Goal: Transaction & Acquisition: Register for event/course

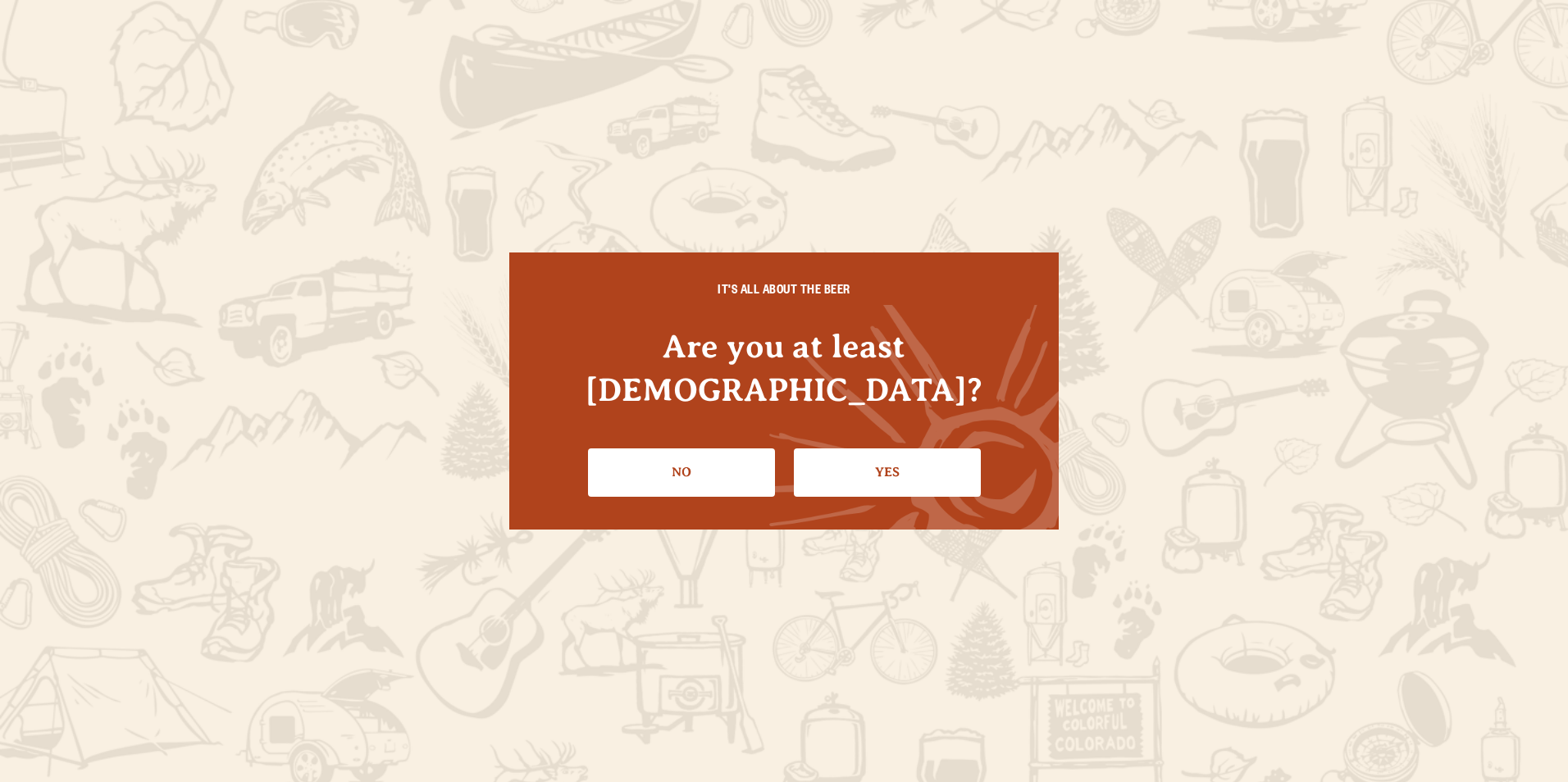
click at [854, 449] on link "Yes" at bounding box center [887, 472] width 187 height 47
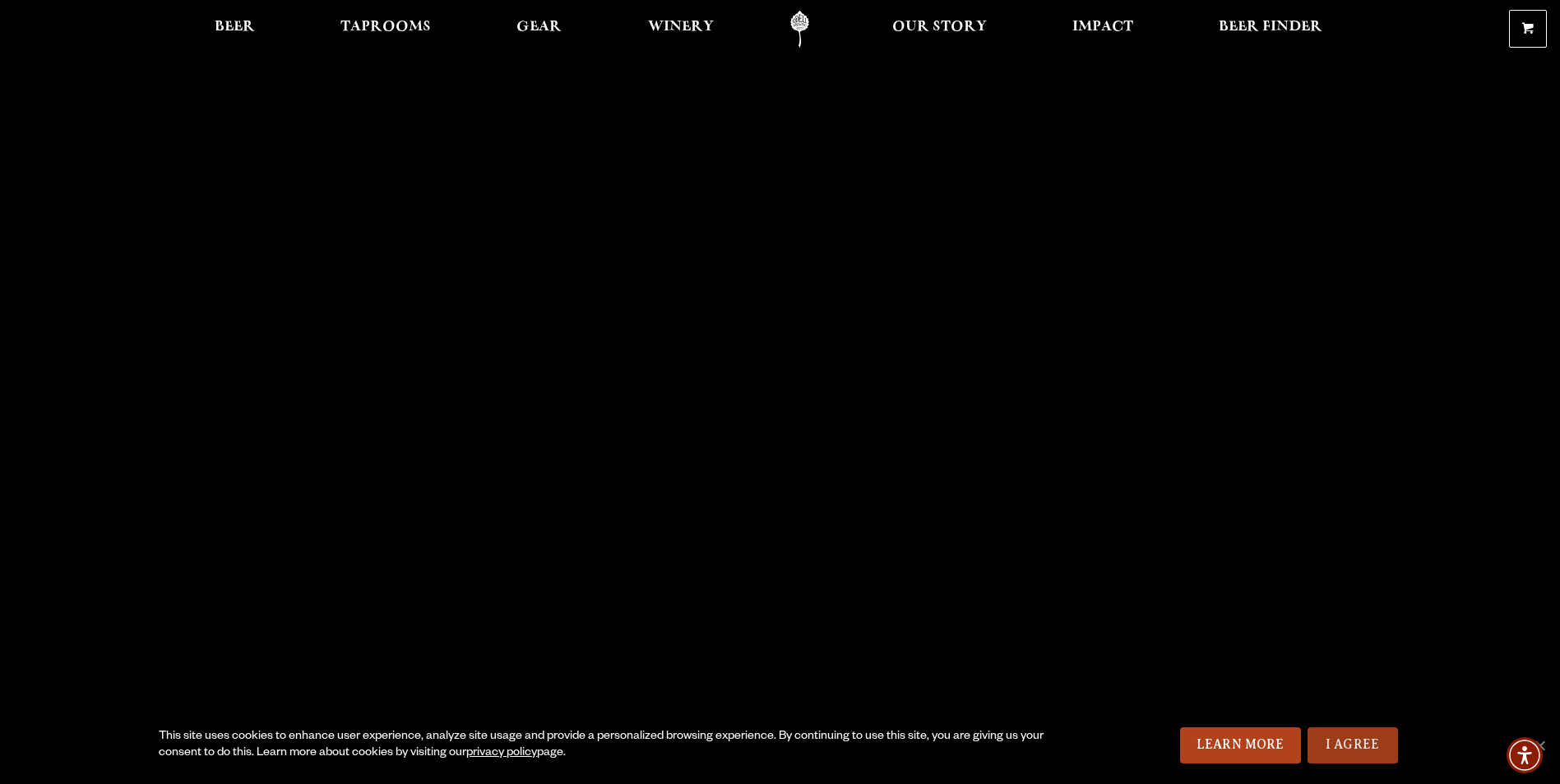
click at [1332, 743] on link "I Agree" at bounding box center [1353, 745] width 91 height 36
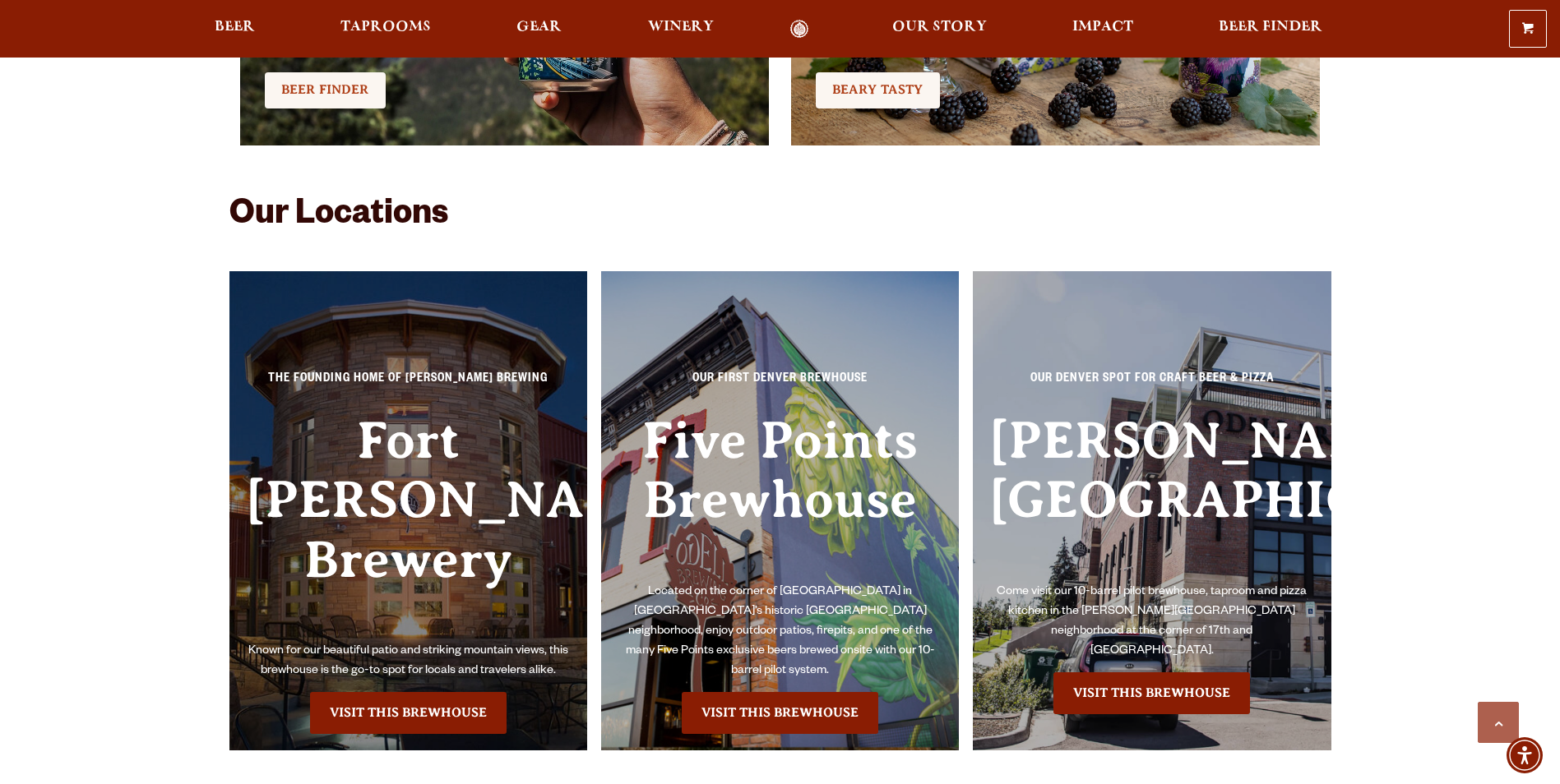
scroll to position [3699, 0]
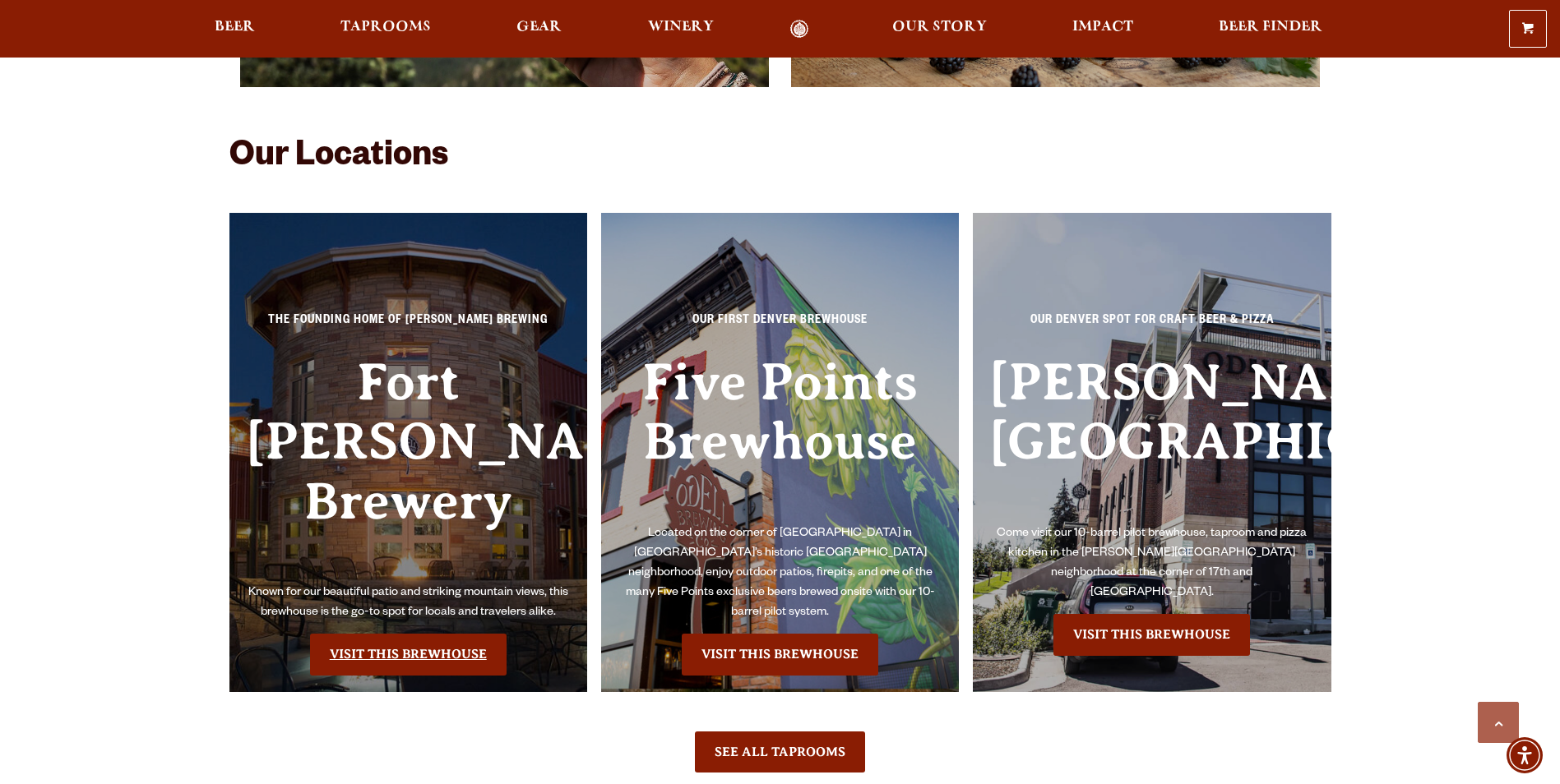
click at [377, 634] on link "Visit this Brewhouse" at bounding box center [408, 654] width 196 height 41
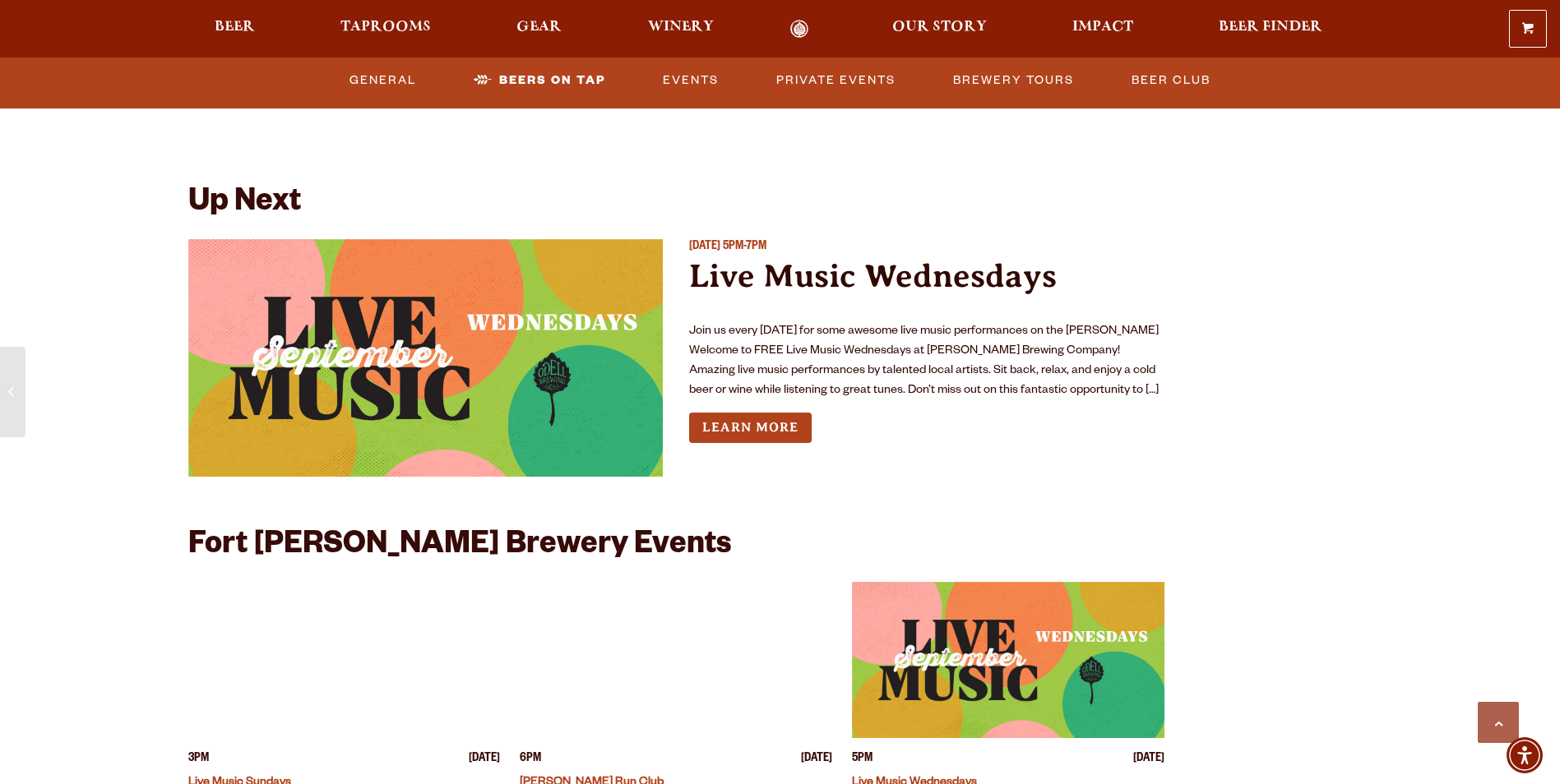
scroll to position [6083, 0]
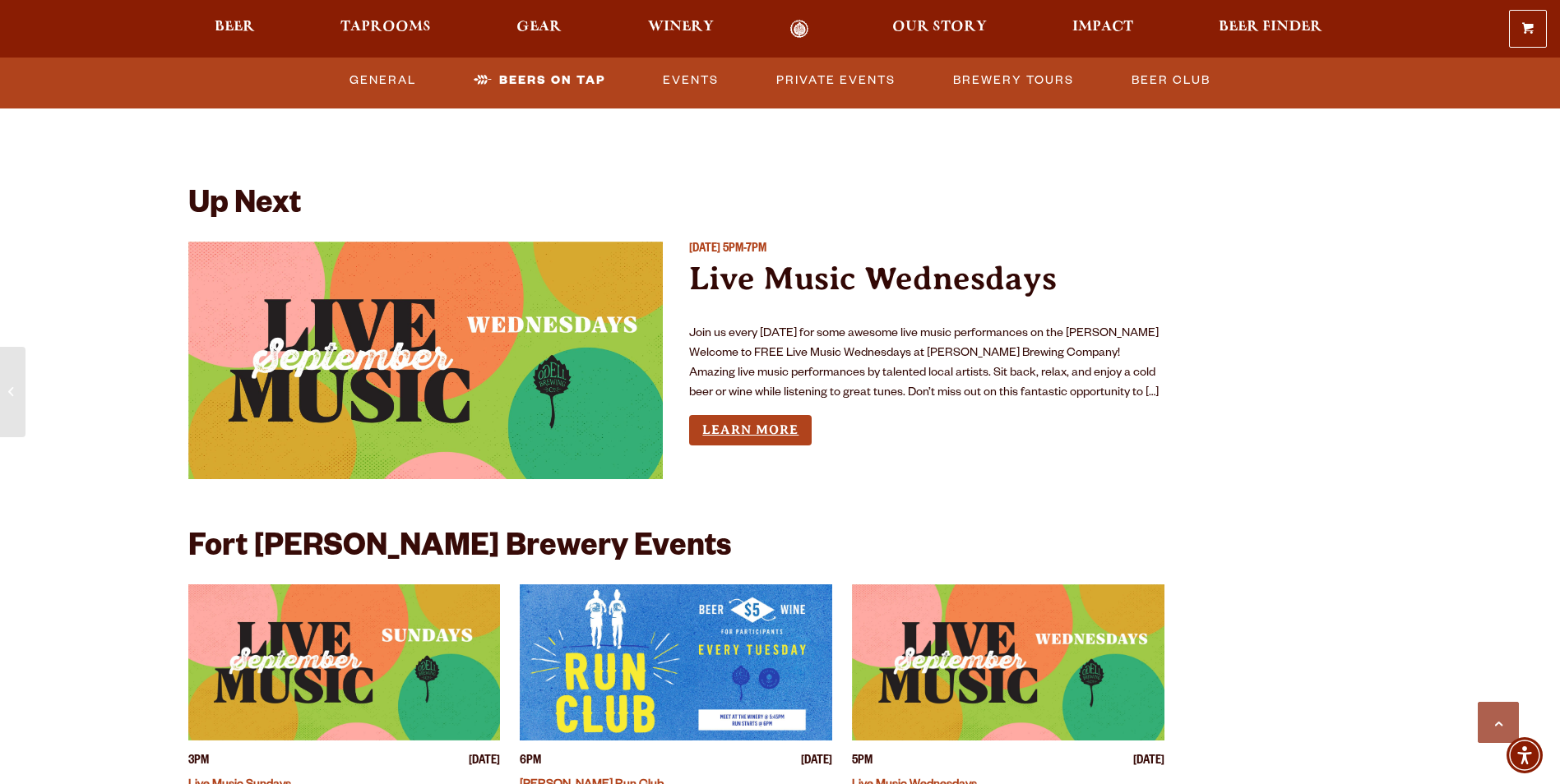
click at [778, 415] on link "Learn More" at bounding box center [750, 430] width 123 height 30
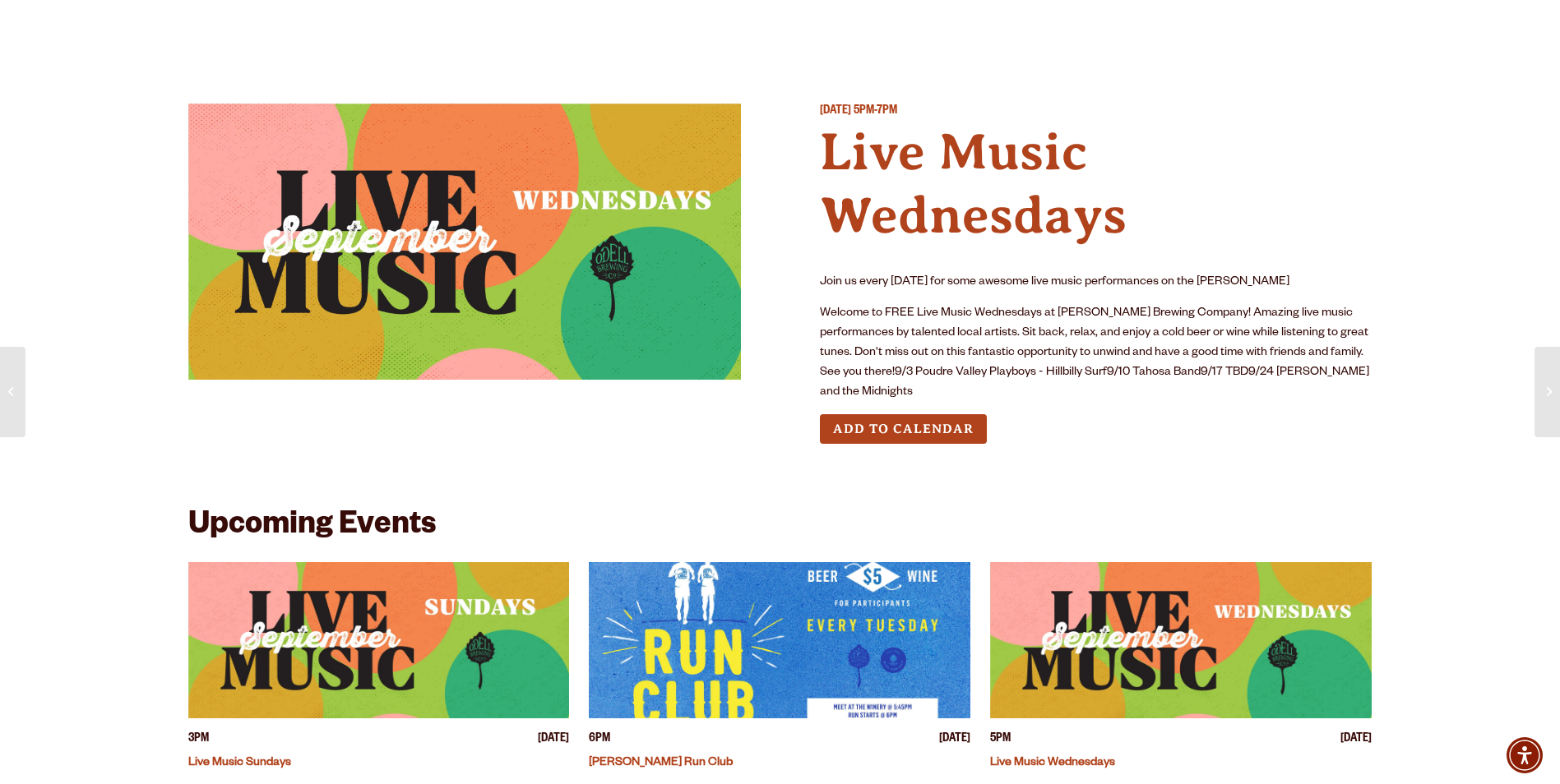
click at [883, 414] on button "Add to Calendar" at bounding box center [903, 429] width 167 height 30
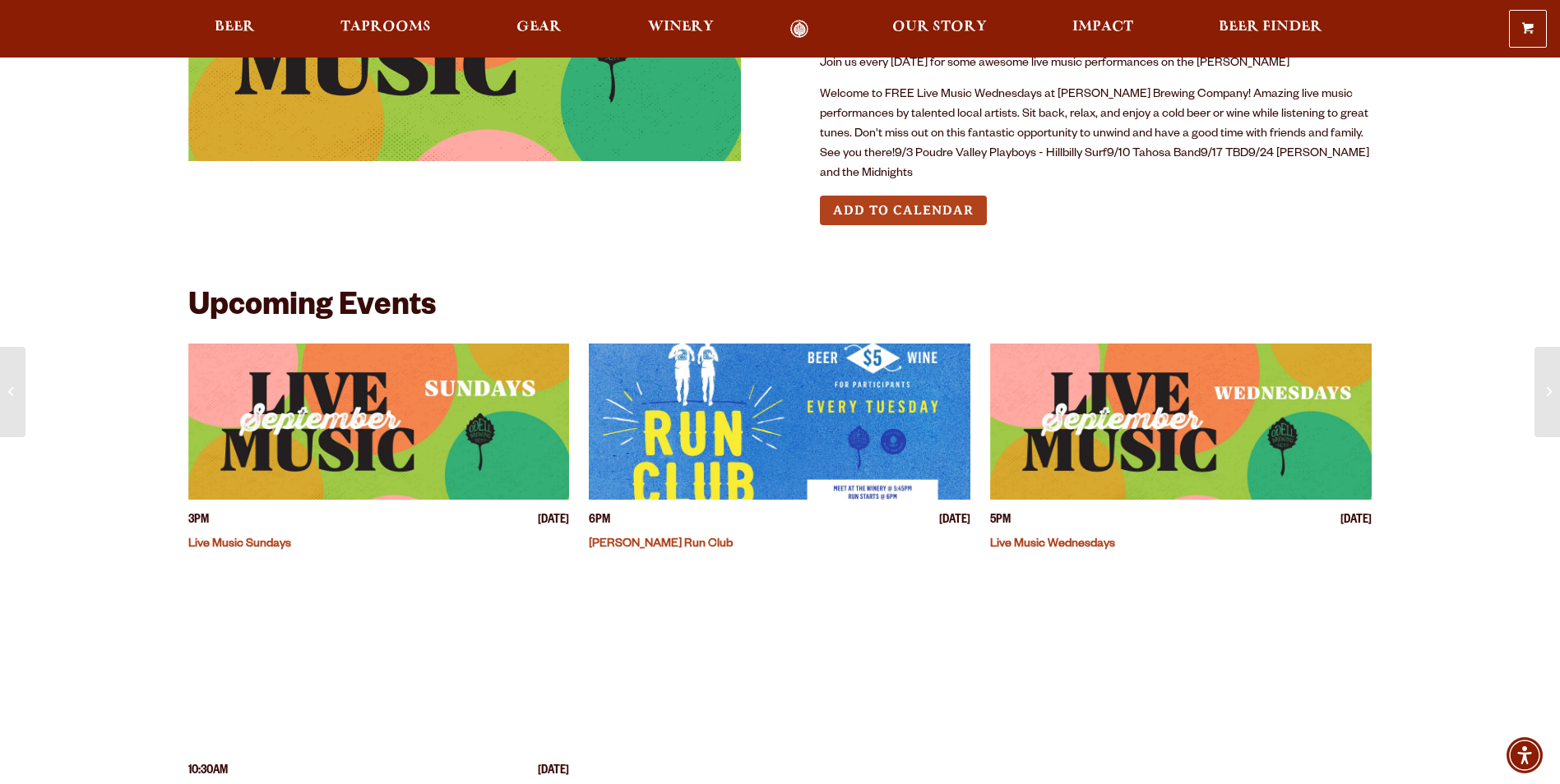
scroll to position [246, 0]
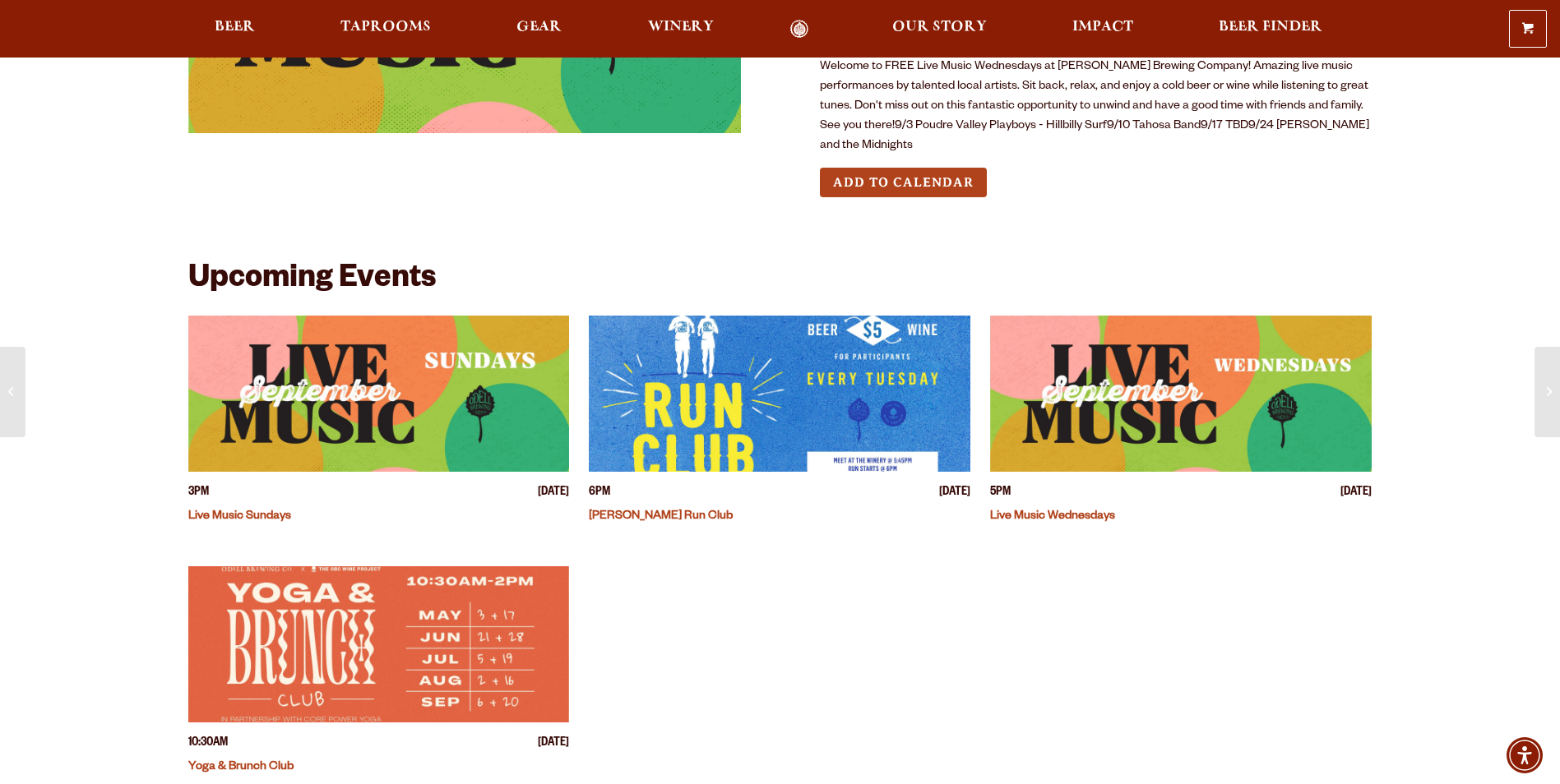
click at [1225, 398] on img "View event details" at bounding box center [1181, 394] width 382 height 156
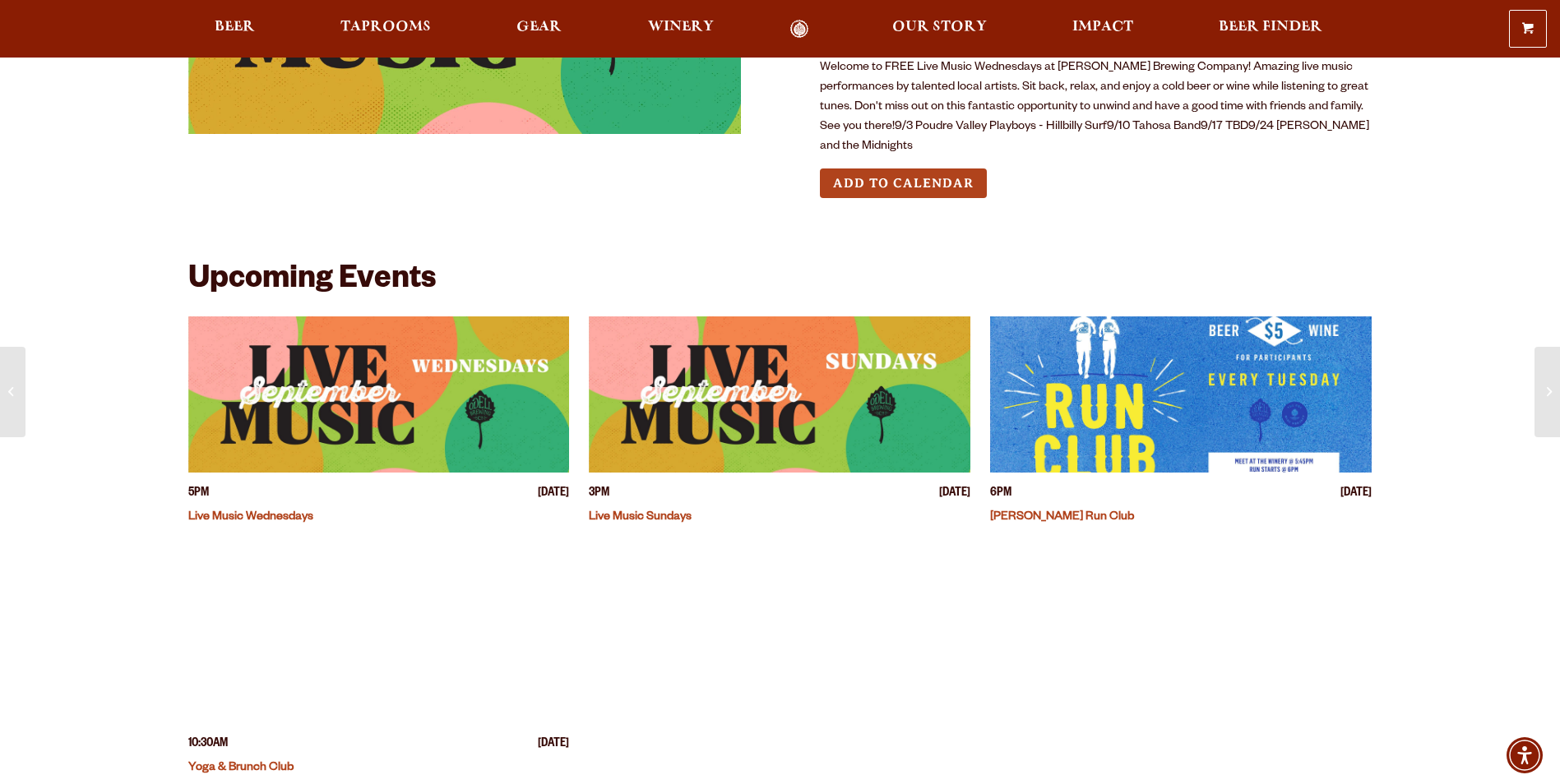
scroll to position [246, 0]
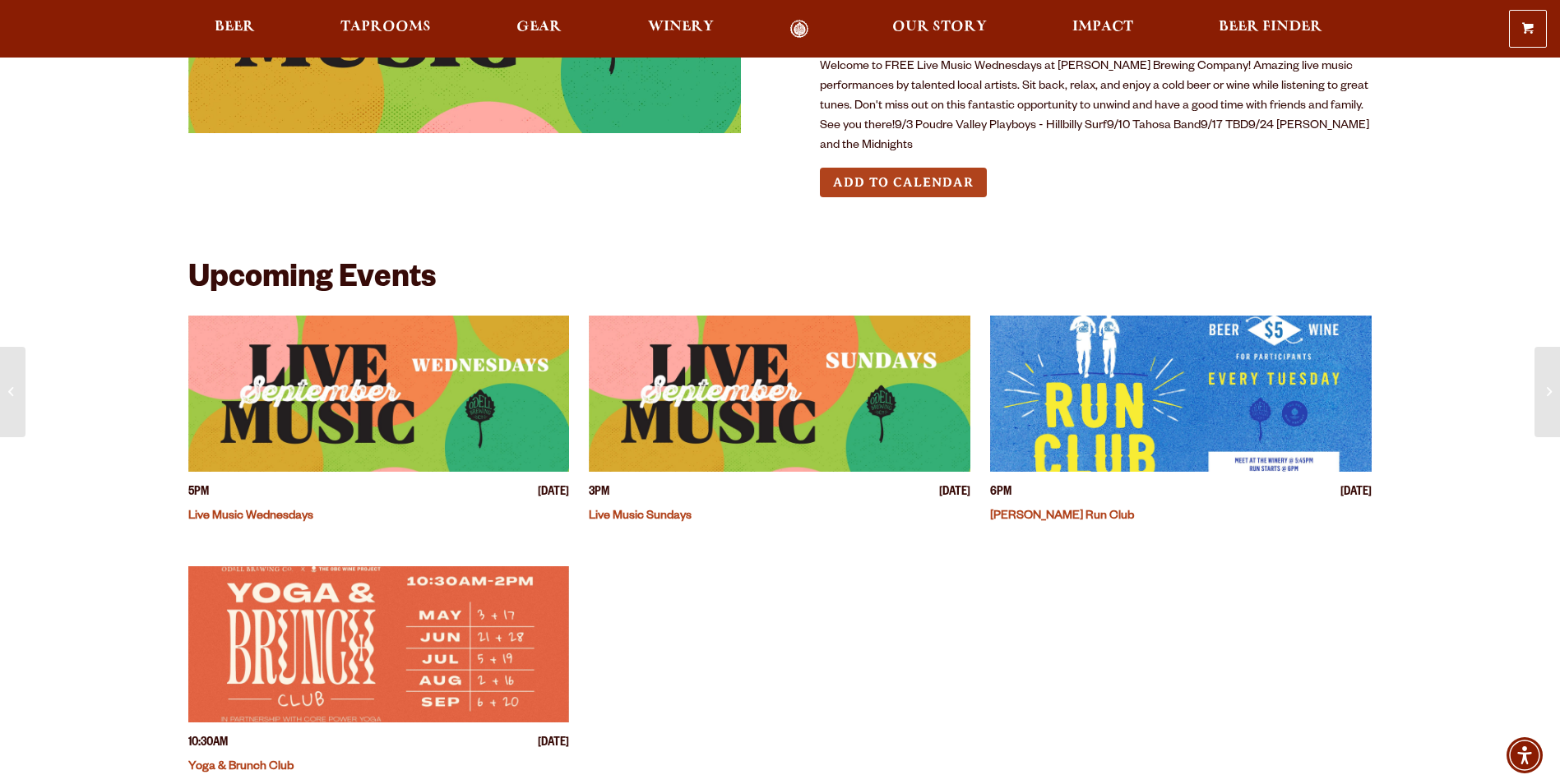
click at [346, 388] on img "View event details" at bounding box center [379, 394] width 382 height 156
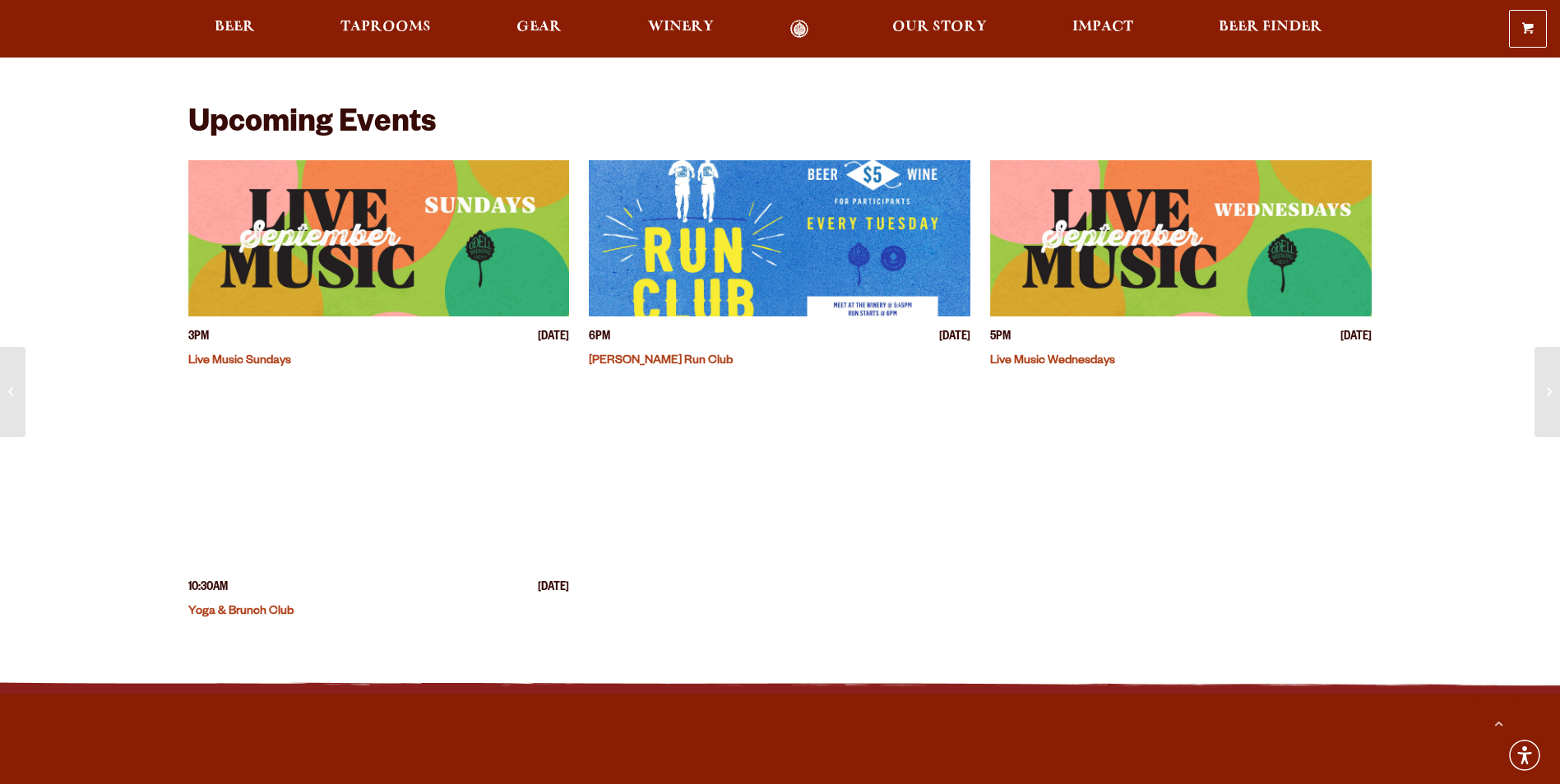
scroll to position [411, 0]
